Goal: Task Accomplishment & Management: Manage account settings

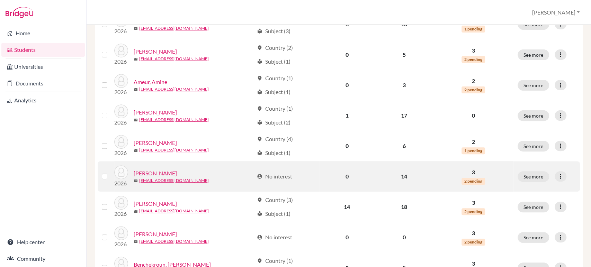
scroll to position [128, 0]
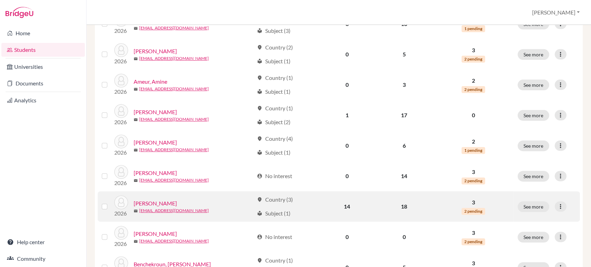
click at [160, 201] on link "[PERSON_NAME]" at bounding box center [155, 203] width 43 height 8
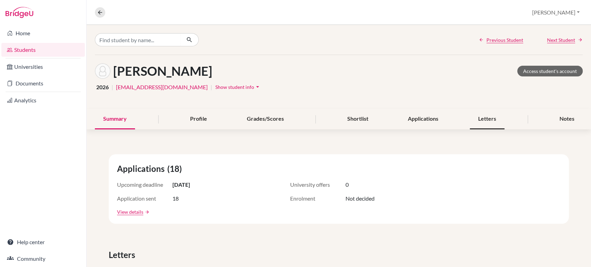
click at [483, 118] on div "Letters" at bounding box center [487, 119] width 35 height 20
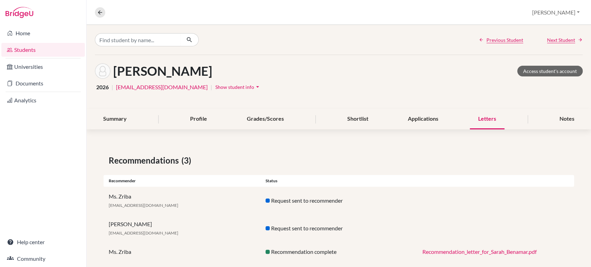
scroll to position [11, 0]
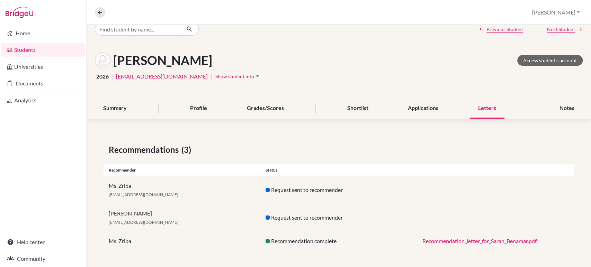
click at [450, 242] on link "Recommendation_letter_for_Sarah_Benamar.pdf" at bounding box center [479, 241] width 114 height 7
click at [28, 35] on link "Home" at bounding box center [42, 33] width 83 height 14
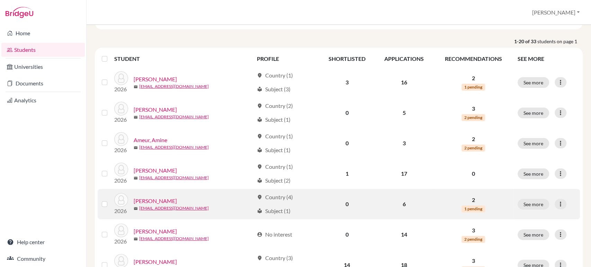
scroll to position [134, 0]
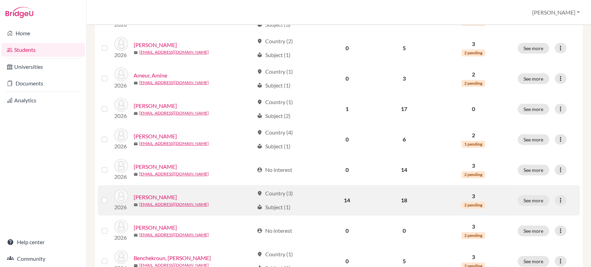
click at [185, 206] on div "mail 30486@ras.ma" at bounding box center [194, 204] width 120 height 6
click at [259, 203] on div "local_library Subject (1)" at bounding box center [274, 207] width 34 height 8
click at [293, 201] on div "location_on Country (3) local_library Subject (1)" at bounding box center [286, 200] width 58 height 22
click at [465, 198] on p "3" at bounding box center [473, 196] width 72 height 8
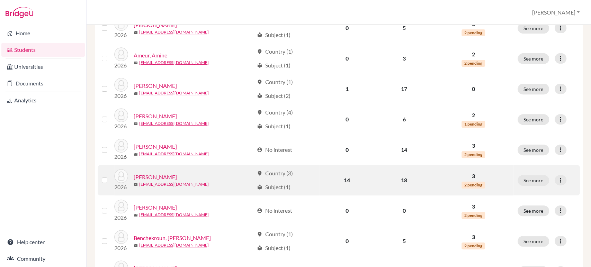
scroll to position [155, 0]
click at [147, 181] on link "[EMAIL_ADDRESS][DOMAIN_NAME]" at bounding box center [174, 184] width 70 height 6
click at [151, 179] on link "[PERSON_NAME]" at bounding box center [155, 176] width 43 height 8
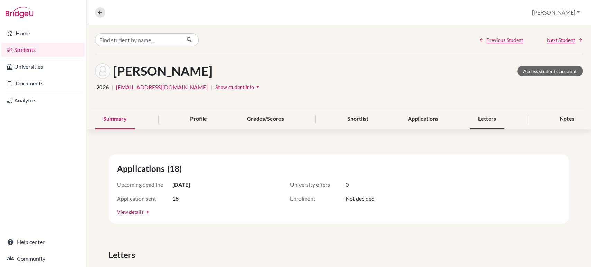
click at [479, 119] on div "Letters" at bounding box center [487, 119] width 35 height 20
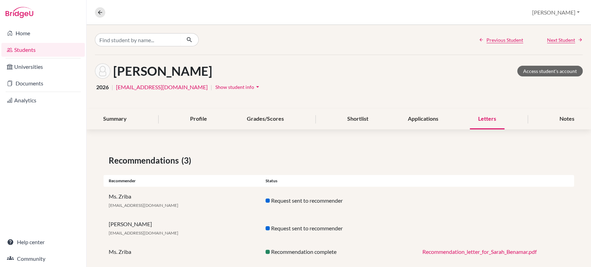
scroll to position [11, 0]
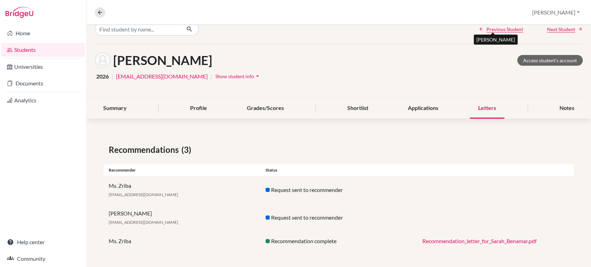
click at [501, 31] on span "Previous Student" at bounding box center [504, 29] width 37 height 7
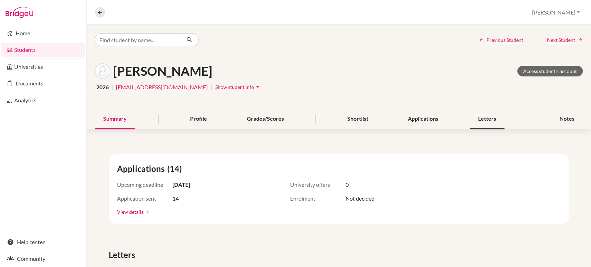
click at [482, 127] on div "Letters" at bounding box center [487, 119] width 35 height 20
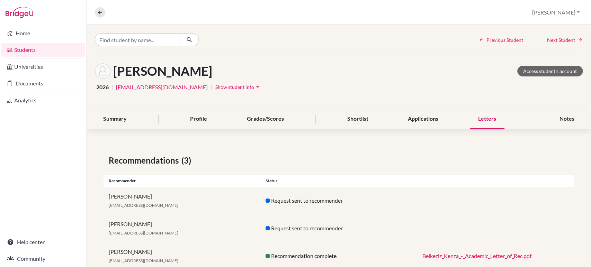
scroll to position [19, 0]
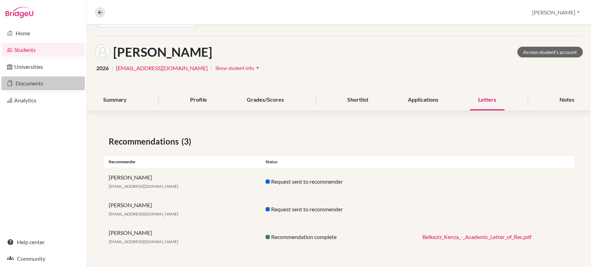
click at [52, 82] on link "Documents" at bounding box center [42, 83] width 83 height 14
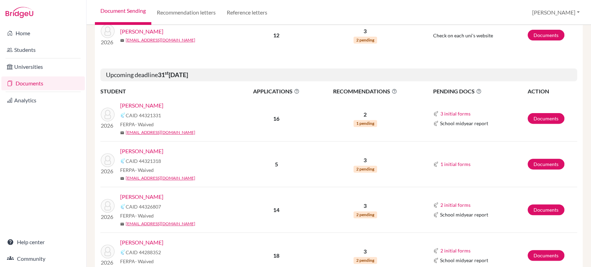
scroll to position [188, 0]
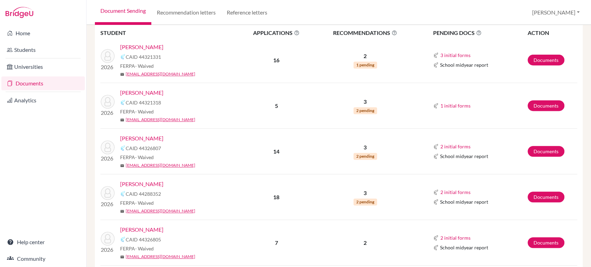
click at [153, 184] on link "[PERSON_NAME]" at bounding box center [141, 184] width 43 height 8
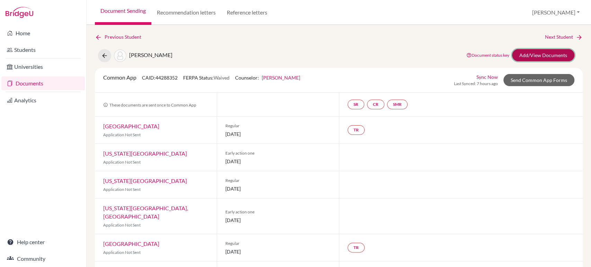
click at [528, 57] on link "Add/View Documents" at bounding box center [543, 55] width 62 height 12
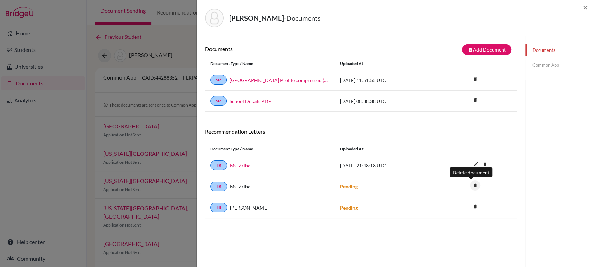
click at [473, 185] on icon "delete" at bounding box center [475, 185] width 10 height 10
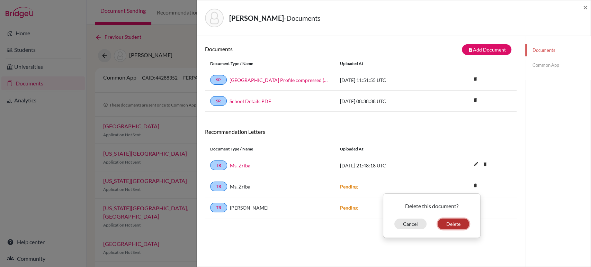
click at [450, 224] on button "Delete" at bounding box center [452, 224] width 31 height 11
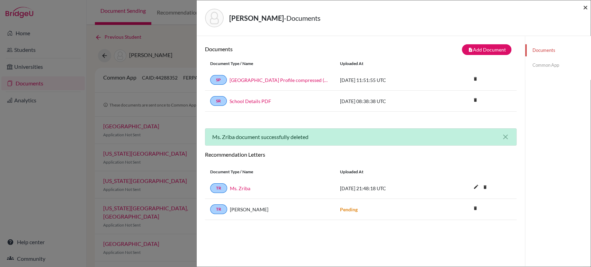
click at [586, 8] on span "×" at bounding box center [585, 7] width 5 height 10
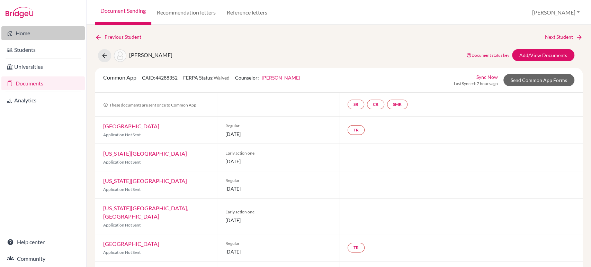
click at [43, 31] on link "Home" at bounding box center [42, 33] width 83 height 14
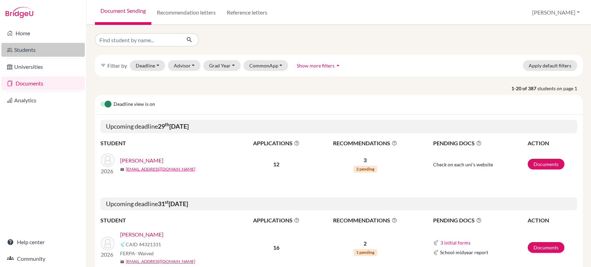
click at [40, 54] on link "Students" at bounding box center [42, 50] width 83 height 14
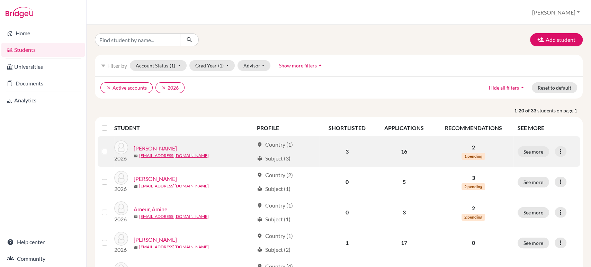
click at [176, 147] on div "[PERSON_NAME]" at bounding box center [194, 148] width 120 height 8
click at [161, 149] on link "[PERSON_NAME]" at bounding box center [155, 148] width 43 height 8
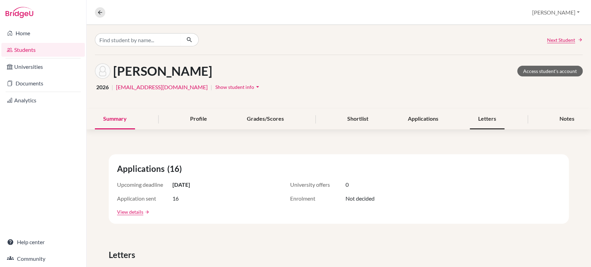
click at [482, 119] on div "Letters" at bounding box center [487, 119] width 35 height 20
